Goal: Navigation & Orientation: Find specific page/section

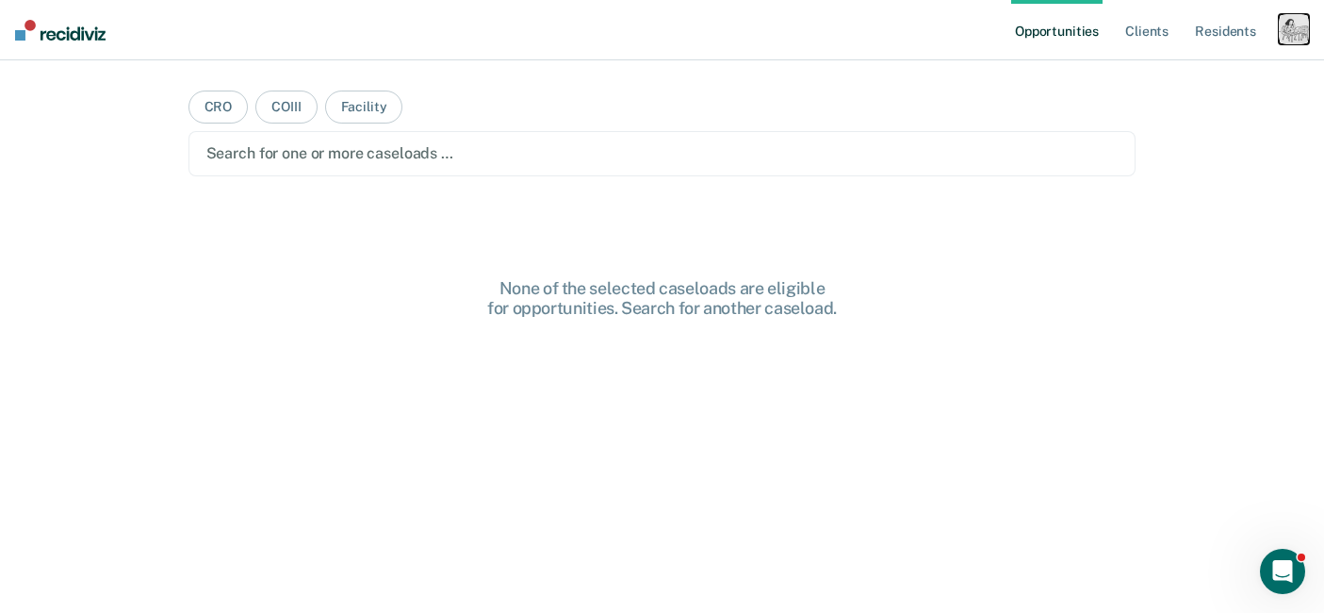
click at [1291, 38] on div "button" at bounding box center [1294, 29] width 30 height 30
click at [1161, 82] on link "Profile" at bounding box center [1218, 77] width 152 height 16
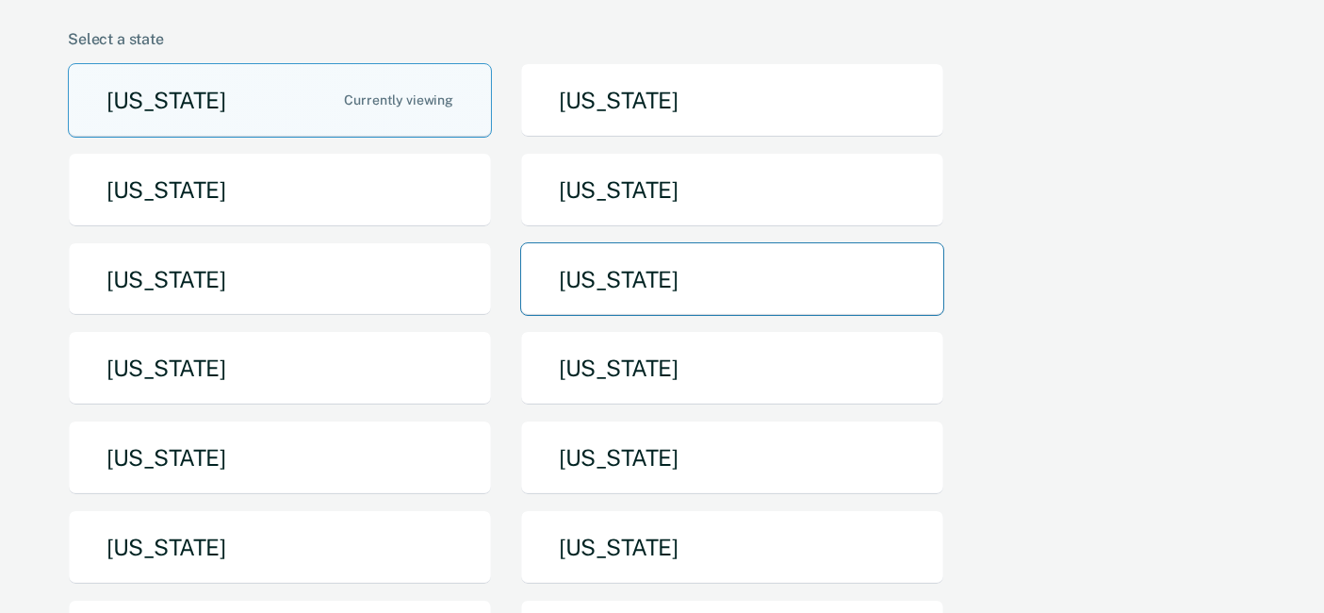
scroll to position [156, 0]
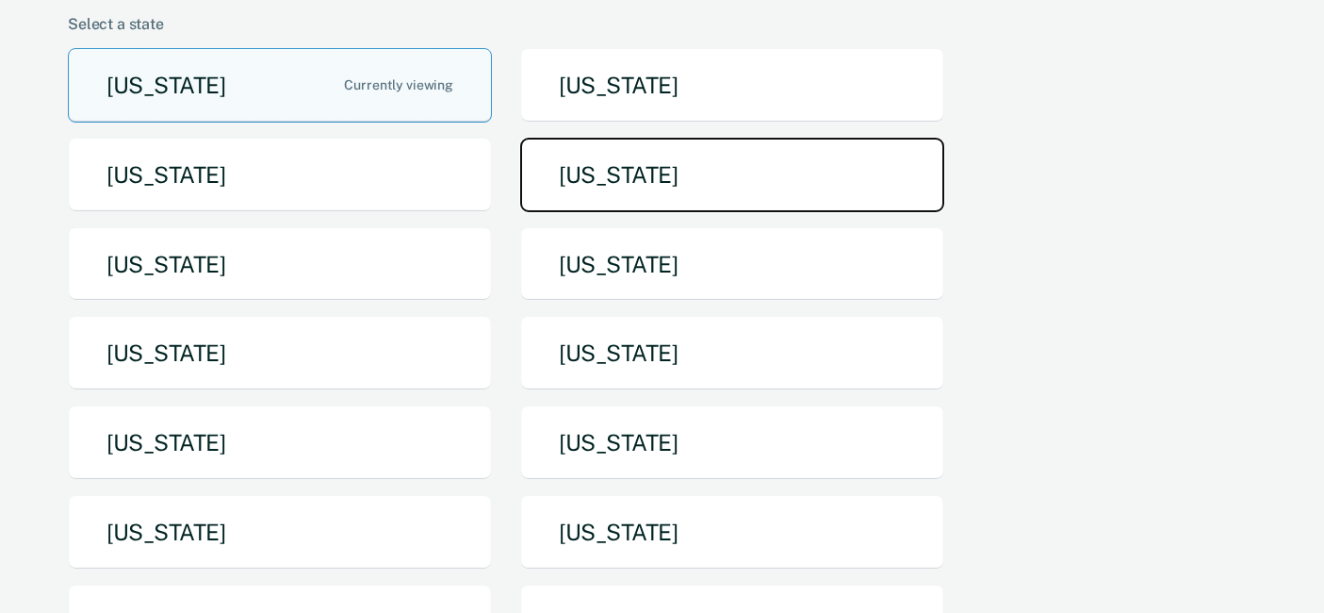
click at [610, 181] on button "[US_STATE]" at bounding box center [732, 175] width 424 height 74
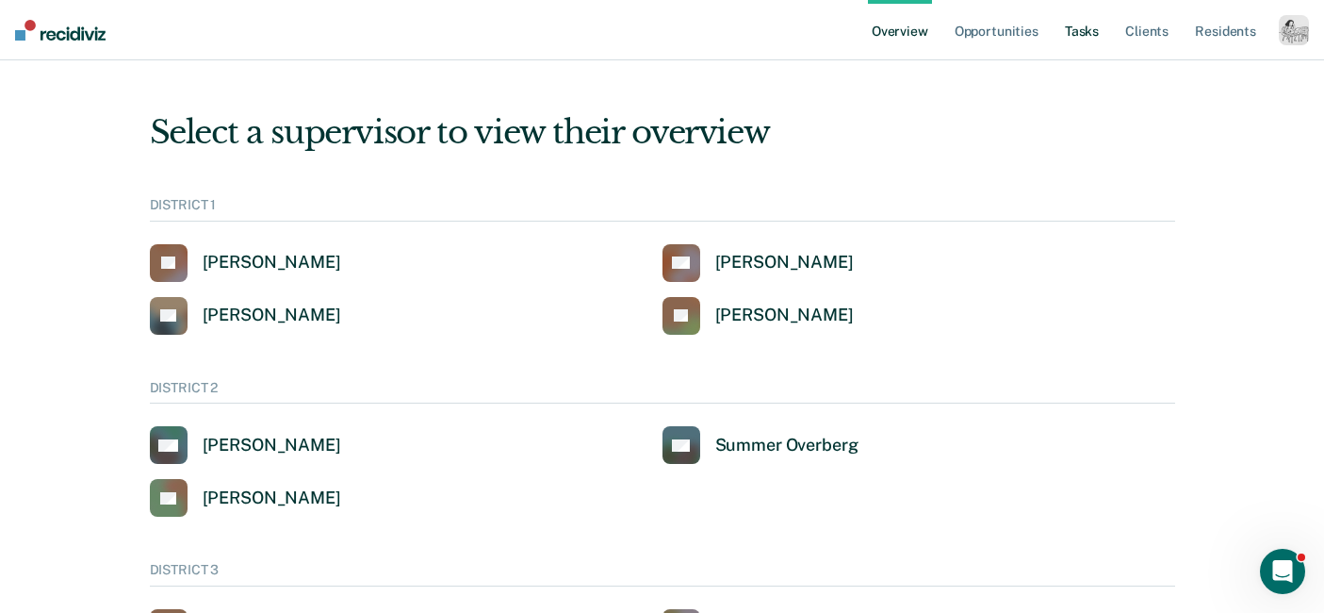
click at [1076, 31] on link "Tasks" at bounding box center [1081, 30] width 41 height 60
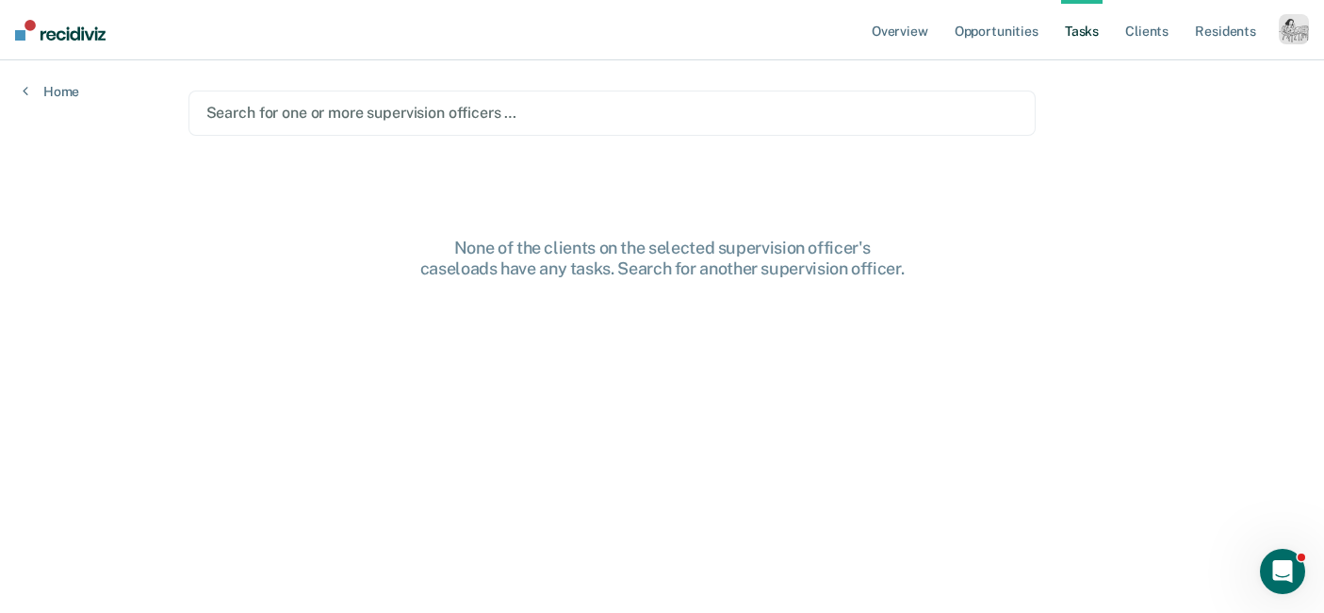
click at [651, 117] on div at bounding box center [611, 113] width 811 height 22
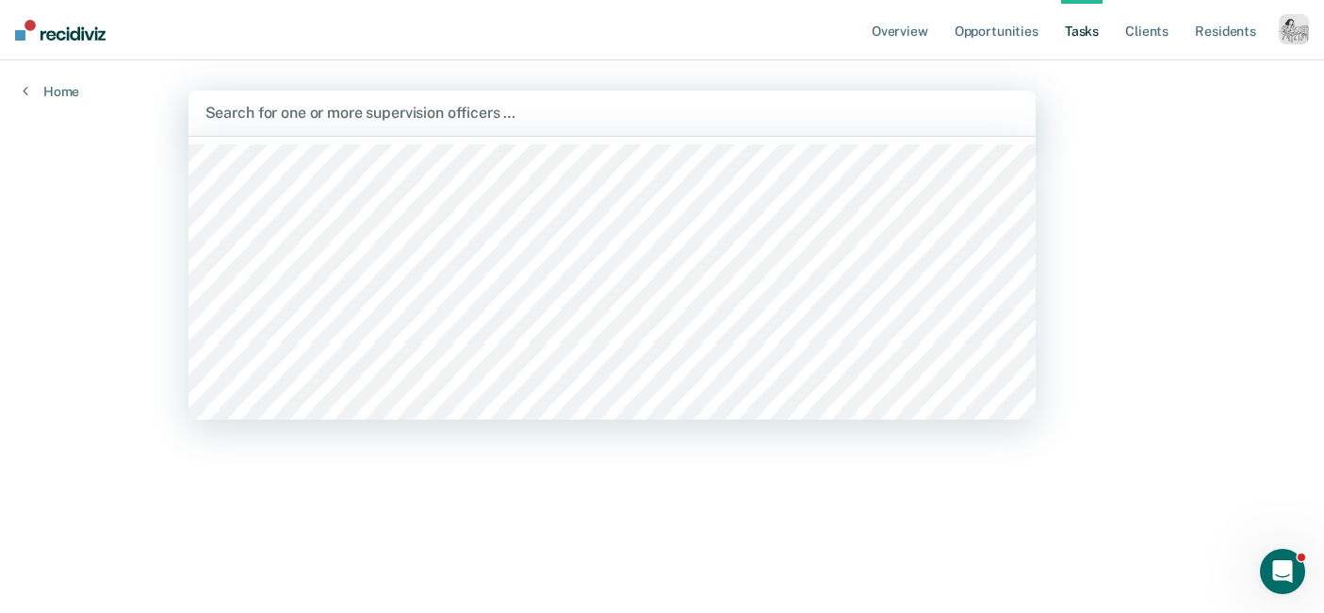
click at [658, 110] on div at bounding box center [611, 113] width 813 height 22
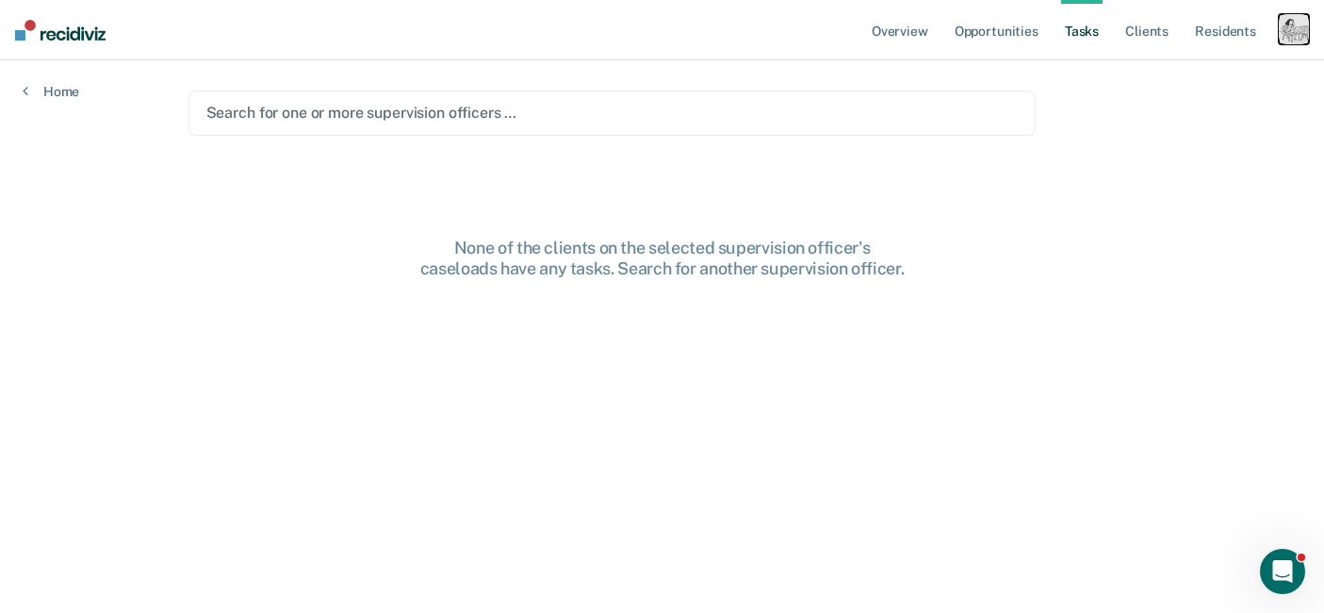
click at [1293, 30] on div "button" at bounding box center [1294, 29] width 30 height 30
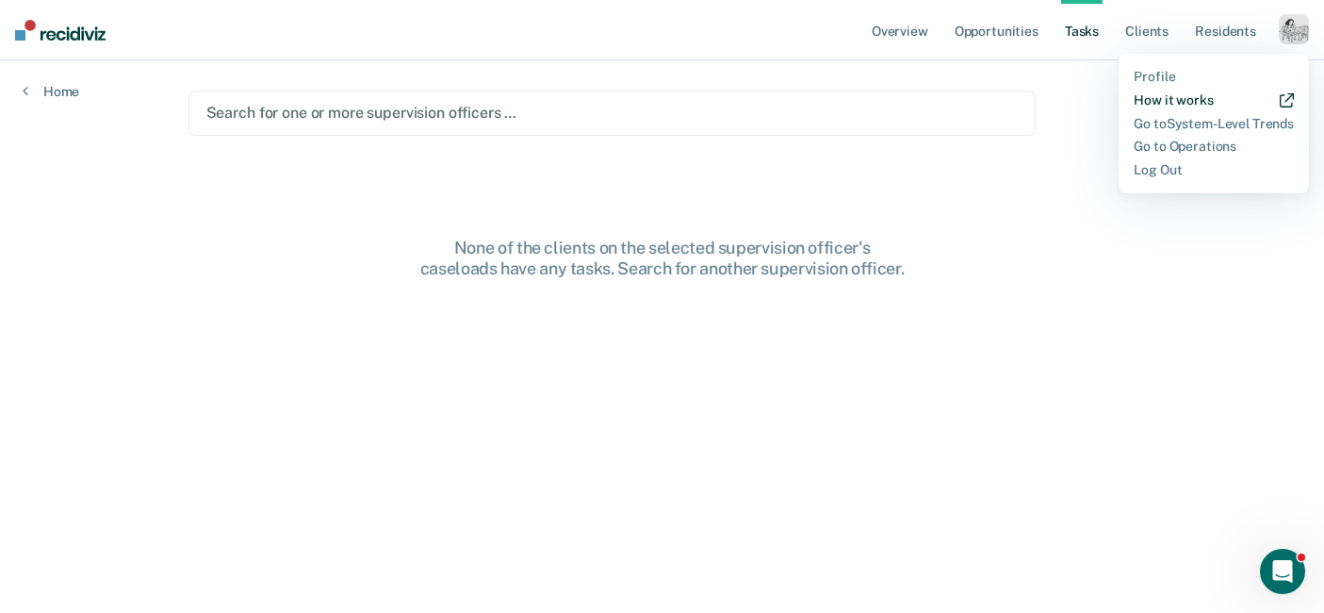
click at [1191, 95] on link "How it works" at bounding box center [1214, 100] width 160 height 16
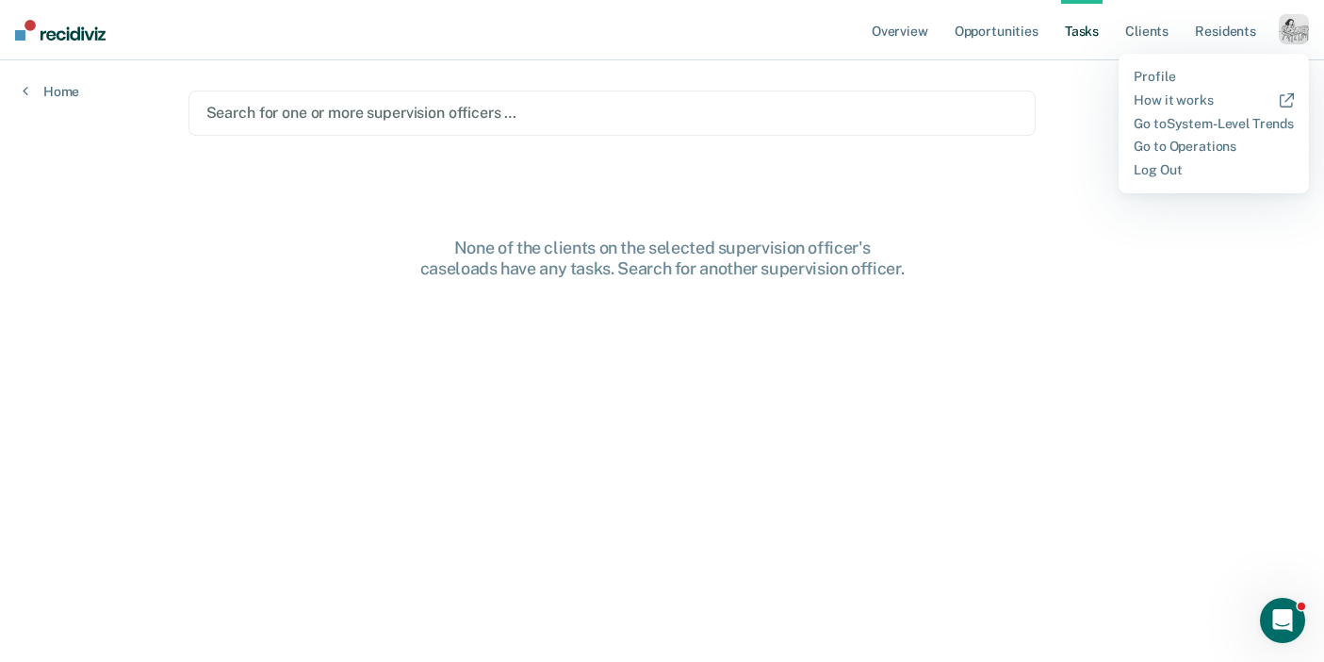
click at [1286, 30] on div "button" at bounding box center [1294, 29] width 30 height 30
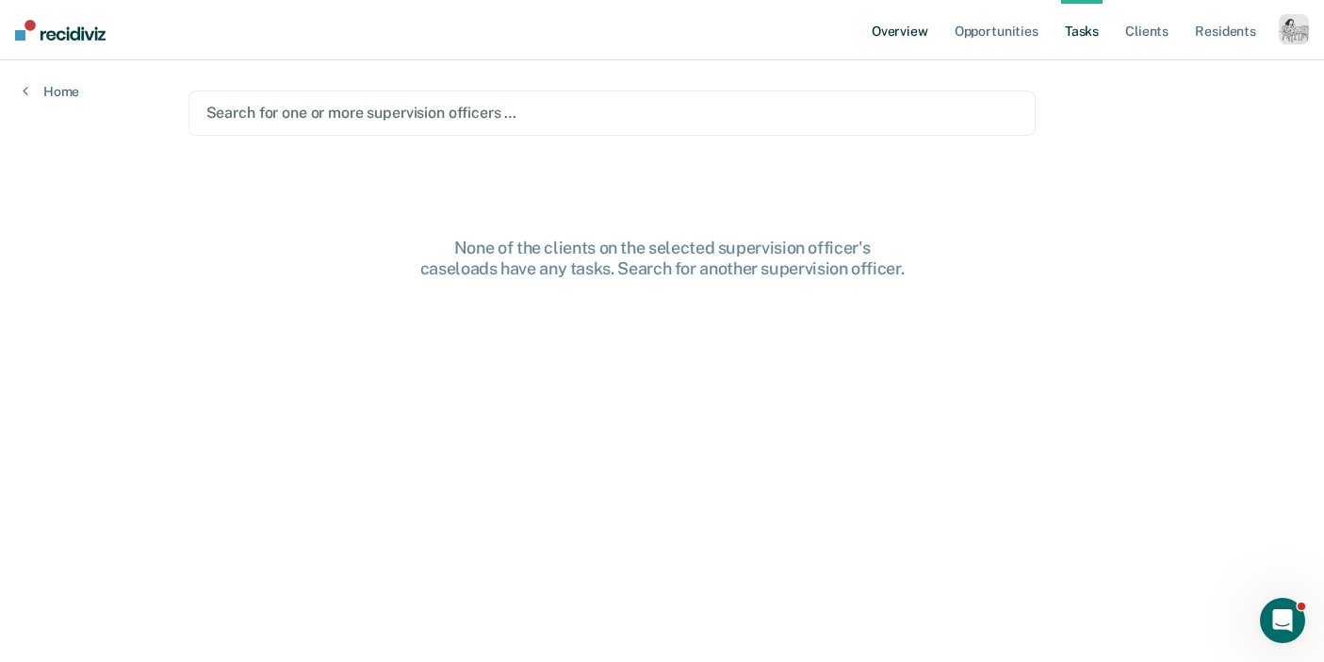
click at [925, 29] on link "Overview" at bounding box center [900, 30] width 64 height 60
